Goal: Task Accomplishment & Management: Manage account settings

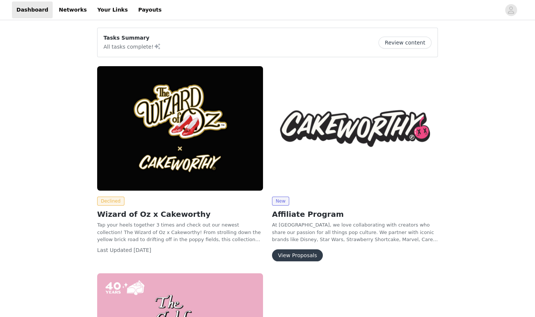
click at [200, 114] on img at bounding box center [180, 128] width 166 height 124
click at [100, 9] on link "Your Links" at bounding box center [113, 9] width 40 height 17
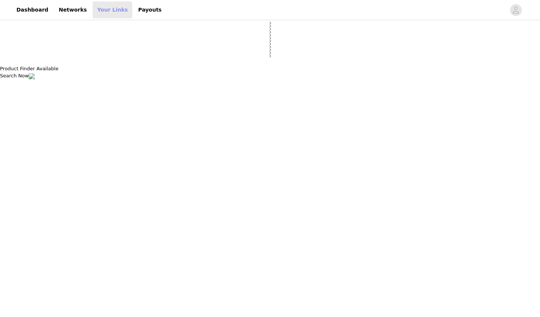
select select "12"
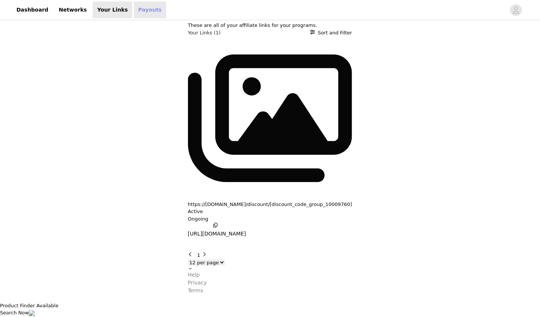
click at [140, 12] on link "Payouts" at bounding box center [150, 9] width 33 height 17
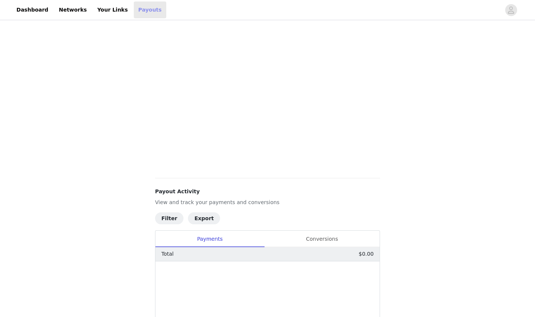
scroll to position [234, 0]
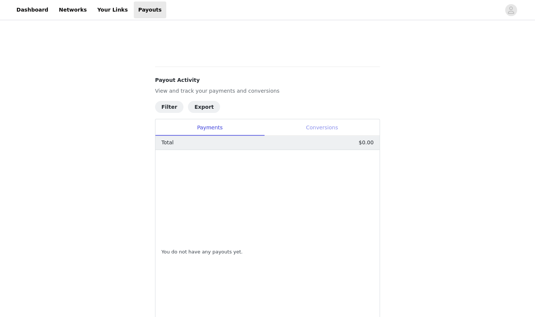
click at [321, 129] on div "Conversions" at bounding box center [321, 127] width 115 height 17
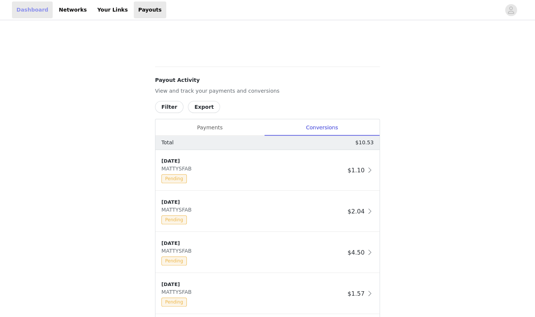
click at [38, 10] on link "Dashboard" at bounding box center [32, 9] width 41 height 17
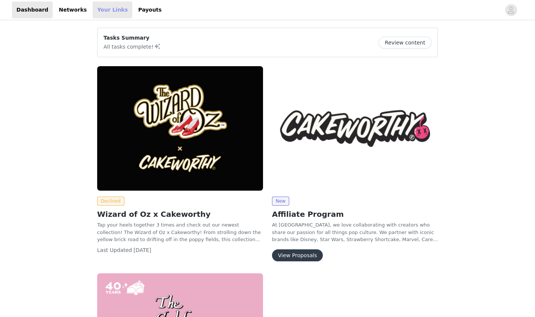
click at [111, 11] on link "Your Links" at bounding box center [113, 9] width 40 height 17
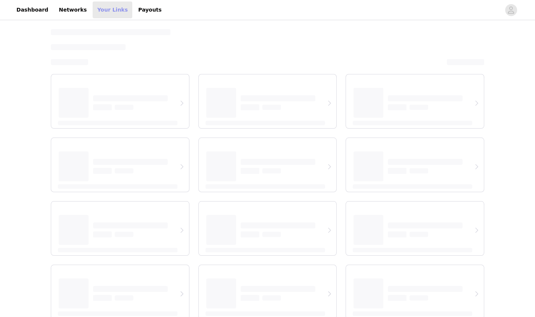
select select "12"
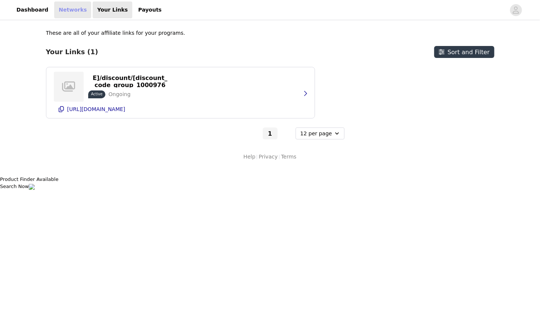
click at [65, 9] on link "Networks" at bounding box center [72, 9] width 37 height 17
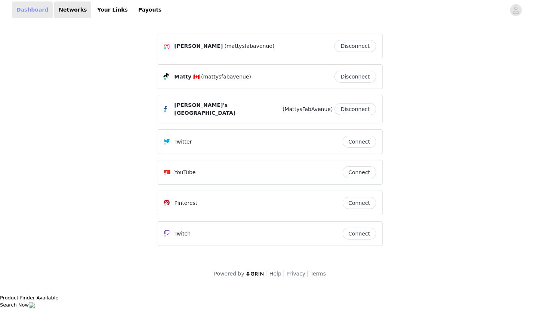
click at [31, 10] on link "Dashboard" at bounding box center [32, 9] width 41 height 17
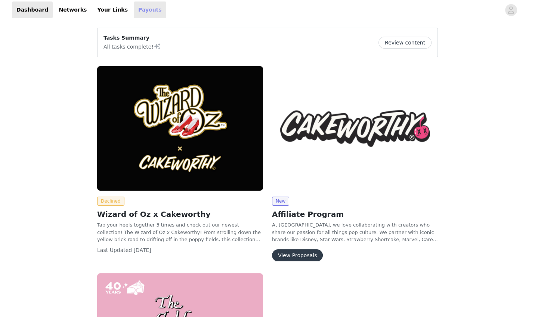
click at [142, 9] on link "Payouts" at bounding box center [150, 9] width 33 height 17
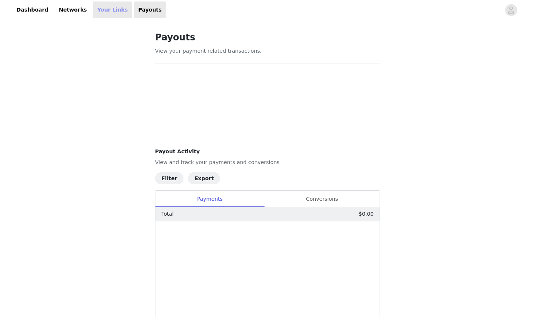
click at [114, 9] on link "Your Links" at bounding box center [113, 9] width 40 height 17
select select "12"
